Goal: Communication & Community: Answer question/provide support

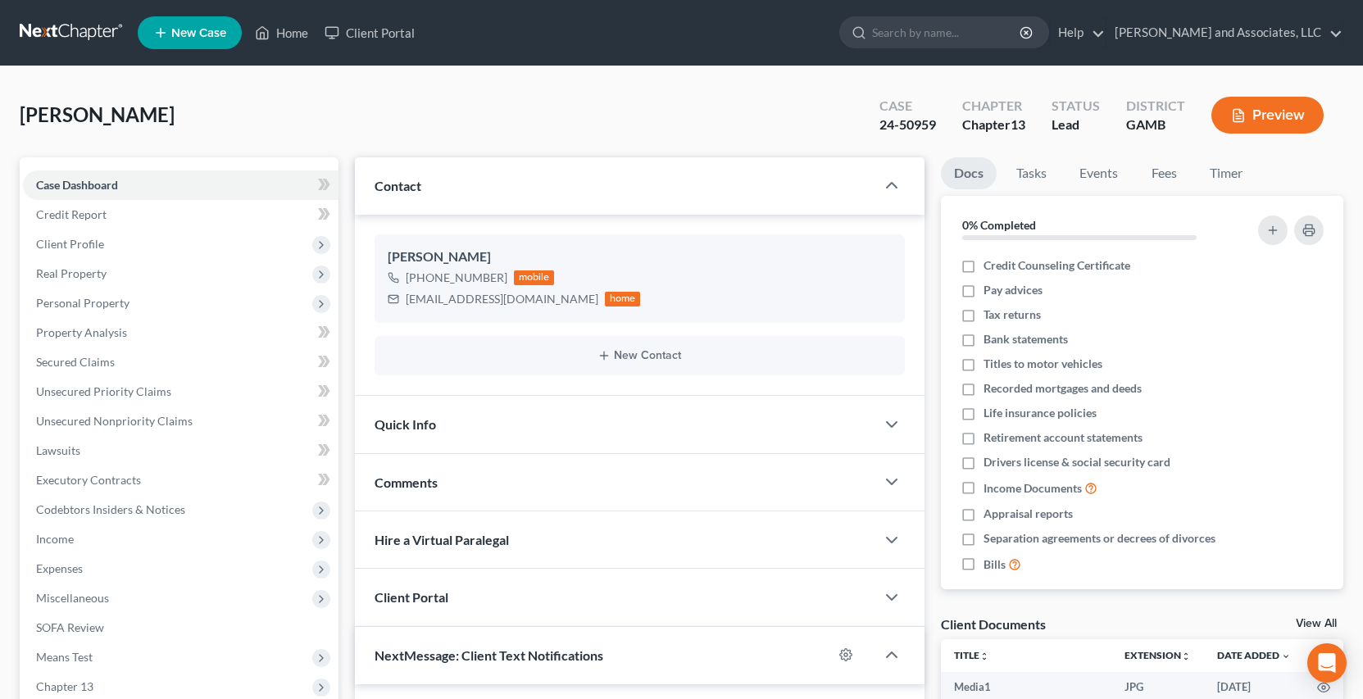
select select "0"
click at [285, 35] on link "Home" at bounding box center [282, 33] width 70 height 30
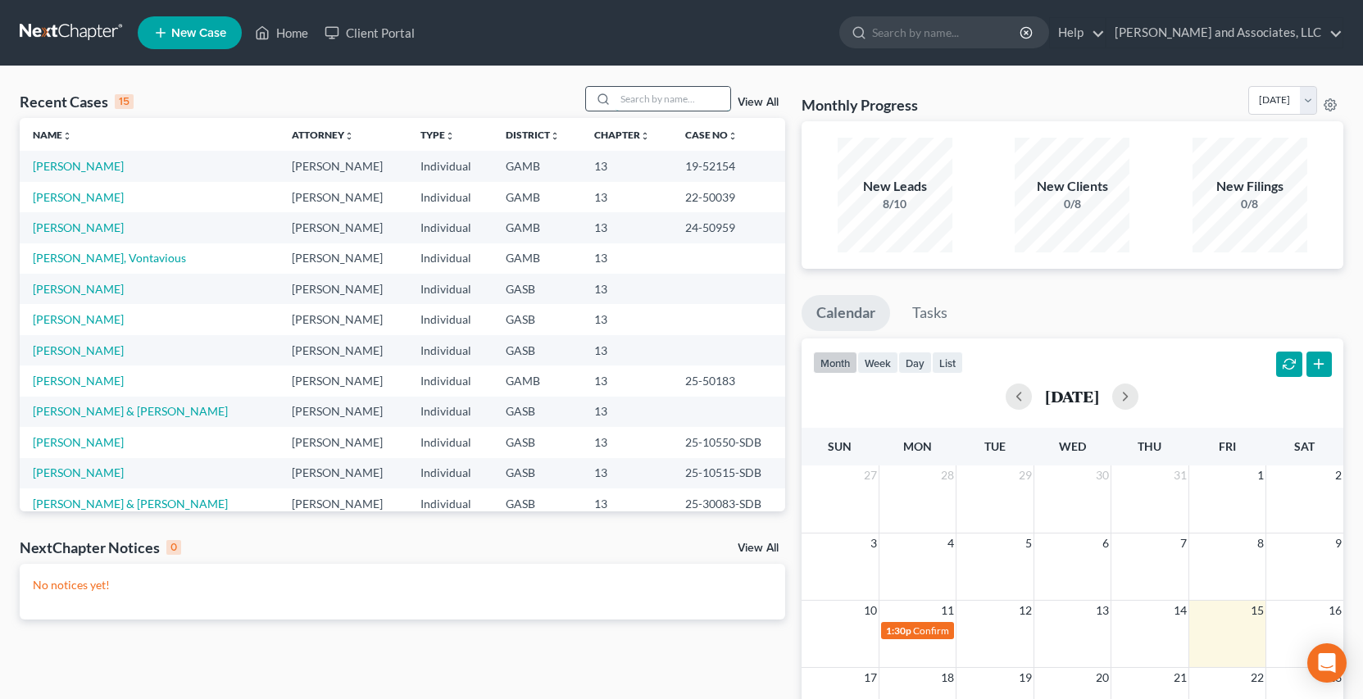
click at [640, 102] on input "search" at bounding box center [673, 99] width 115 height 24
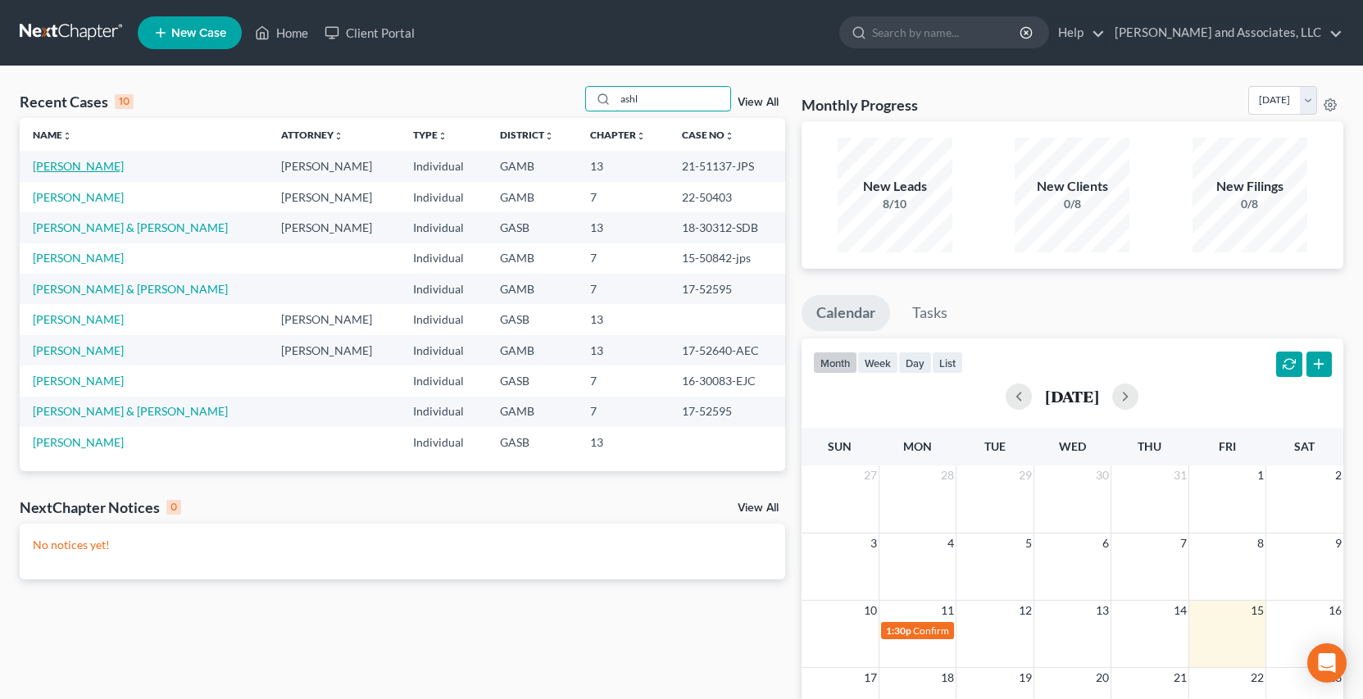
type input "ashl"
click at [87, 168] on link "[PERSON_NAME]" at bounding box center [78, 166] width 91 height 14
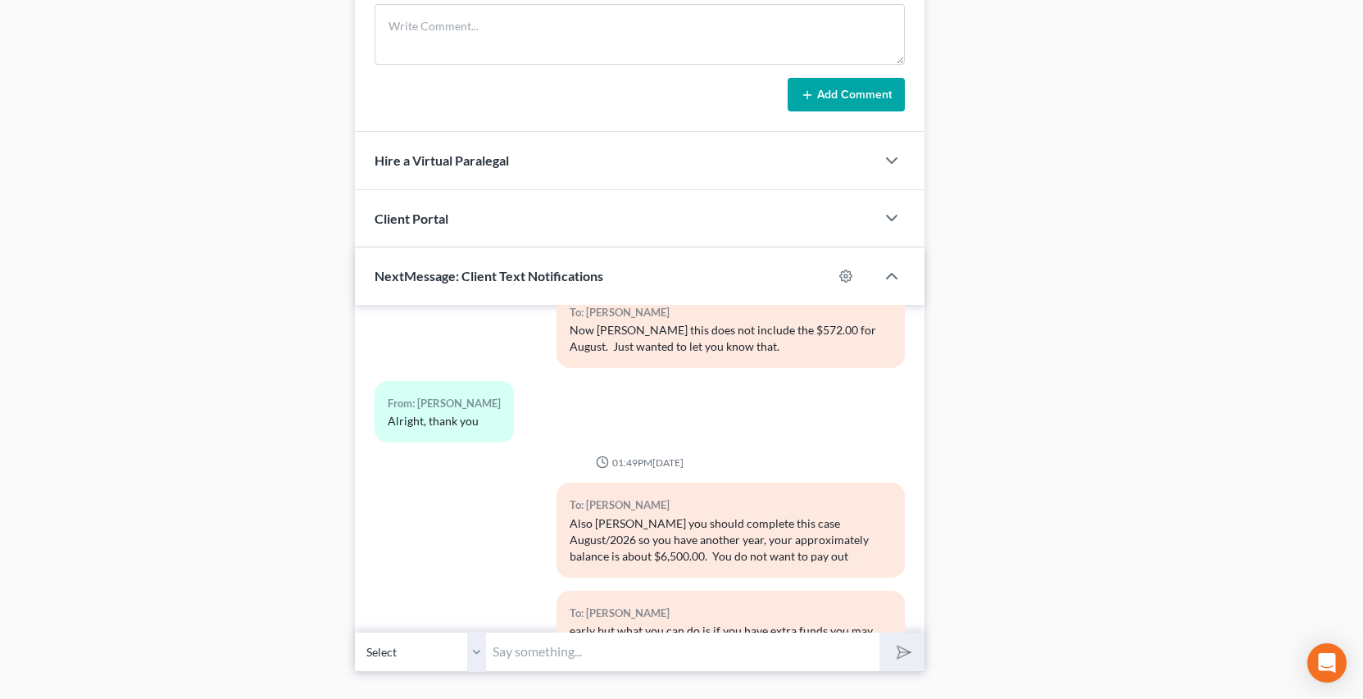
scroll to position [941, 0]
click at [480, 659] on select "Select [PHONE_NUMBER] - [PERSON_NAME] [PHONE_NUMBER] - [PERSON_NAME] (Girlfrien…" at bounding box center [420, 654] width 131 height 40
click at [355, 634] on select "Select [PHONE_NUMBER] - [PERSON_NAME] [PHONE_NUMBER] - [PERSON_NAME] (Girlfrien…" at bounding box center [420, 654] width 131 height 40
drag, startPoint x: 516, startPoint y: 665, endPoint x: 535, endPoint y: 660, distance: 19.5
click at [521, 663] on input "text" at bounding box center [683, 654] width 394 height 40
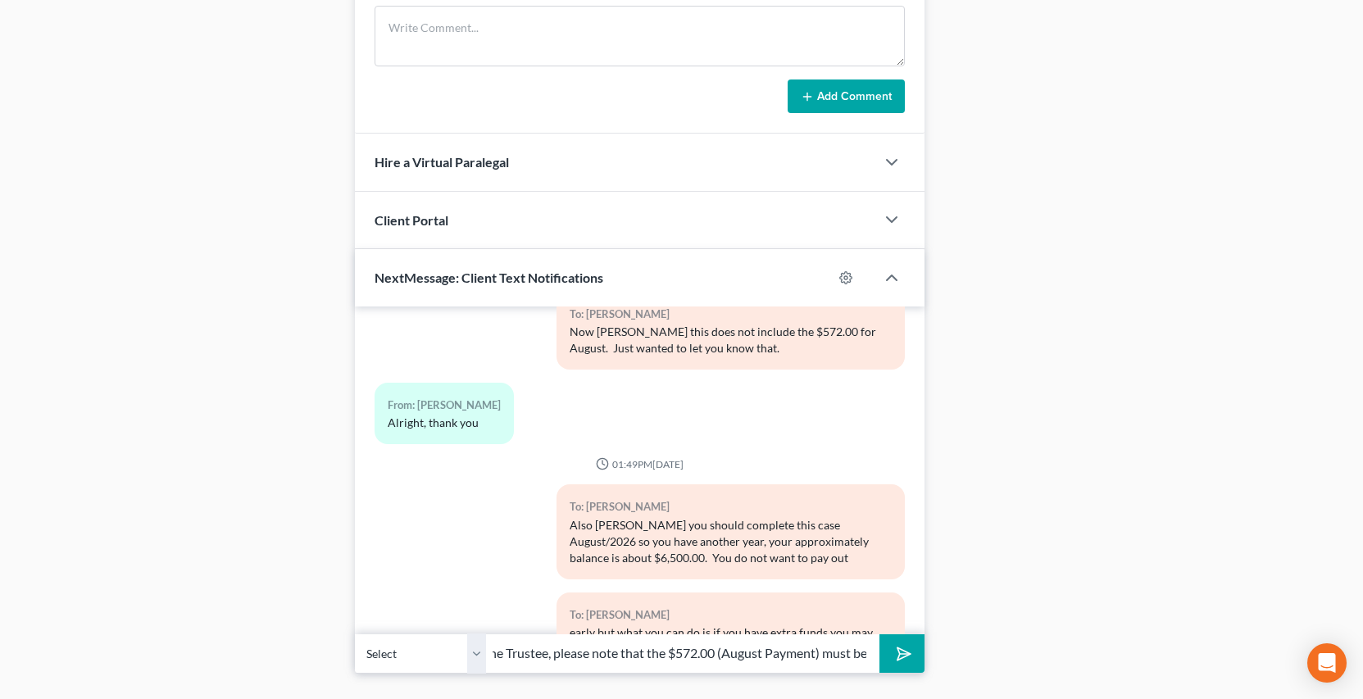
scroll to position [0, 556]
type input "Thanks [PERSON_NAME] for the copy of your money order, I have forwarded the mon…"
click at [880, 635] on button "submit" at bounding box center [902, 654] width 45 height 39
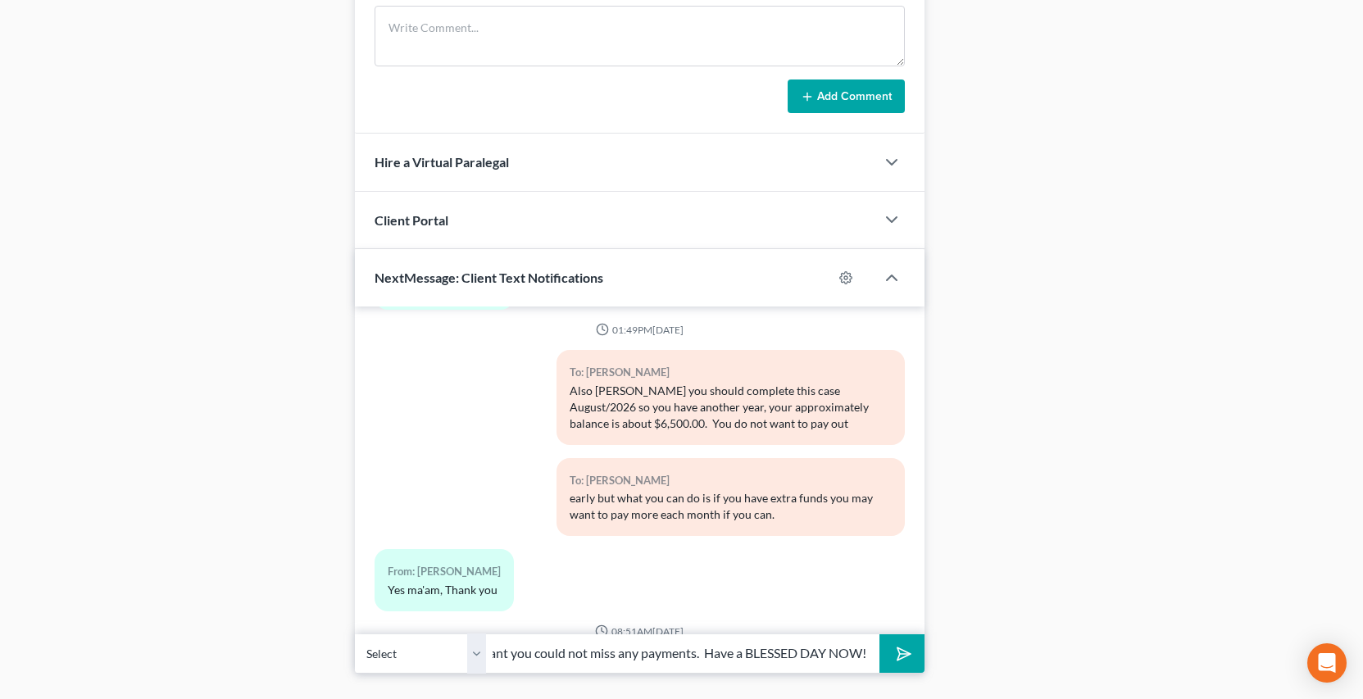
type input "by the end of this month. The reason is you were on Strict Compliance as of Apr…"
click at [880, 635] on button "submit" at bounding box center [902, 654] width 45 height 39
